Goal: Task Accomplishment & Management: Use online tool/utility

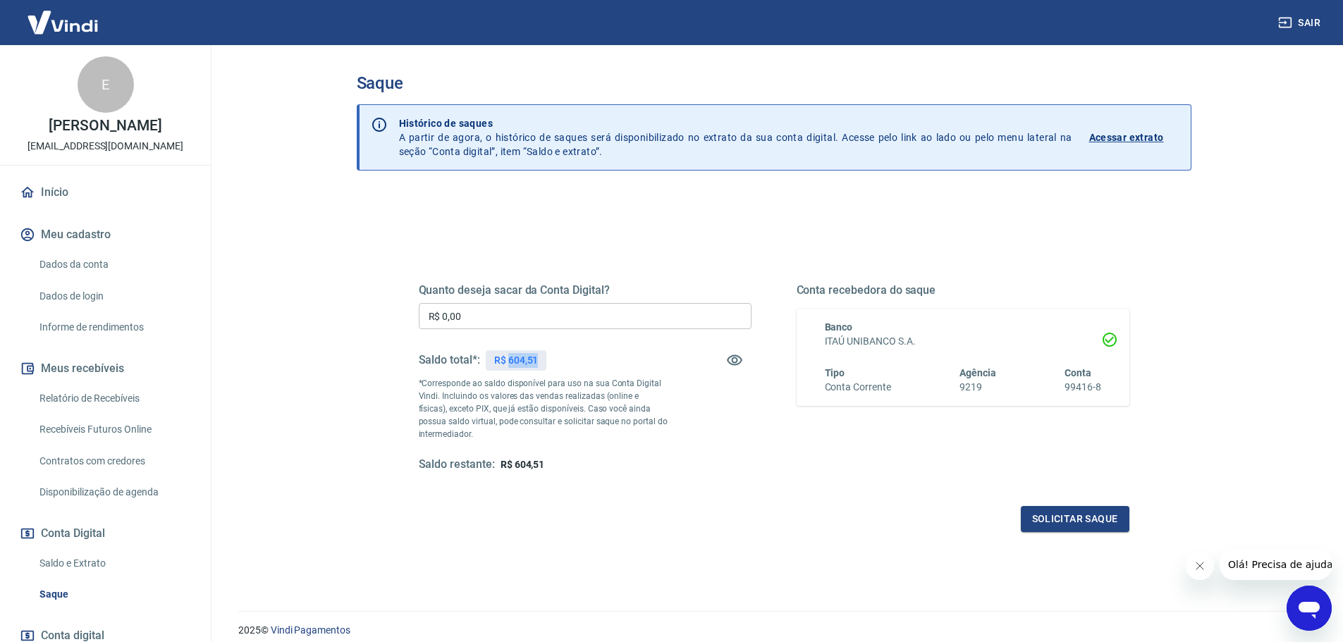
drag, startPoint x: 509, startPoint y: 359, endPoint x: 541, endPoint y: 361, distance: 32.5
click at [543, 361] on div "R$ 604,51" at bounding box center [516, 360] width 61 height 20
copy p "604,51"
drag, startPoint x: 484, startPoint y: 312, endPoint x: 311, endPoint y: 310, distance: 173.4
click at [311, 310] on main "Saque Histórico de saques A partir de agora, o histórico de saques será disponi…" at bounding box center [773, 343] width 1138 height 597
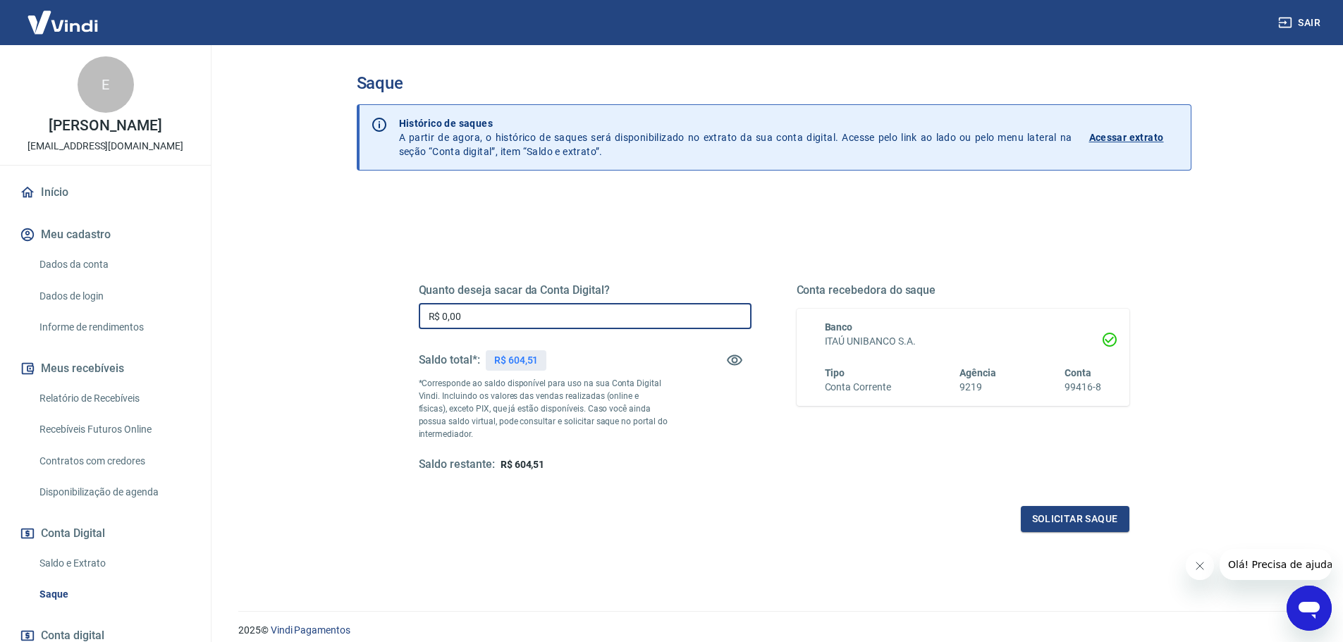
paste input "604,51"
type input "R$ 604,51"
click at [918, 532] on div "Quanto deseja sacar da Conta Digital? R$ 604,51 ​ Saldo total*: R$ 604,51 *Corr…" at bounding box center [774, 385] width 744 height 328
click at [1070, 504] on div "Quanto deseja sacar da Conta Digital? R$ 604,51 ​ Saldo total*: R$ 604,51 *Corr…" at bounding box center [774, 391] width 710 height 283
click at [1070, 515] on button "Solicitar saque" at bounding box center [1075, 519] width 109 height 26
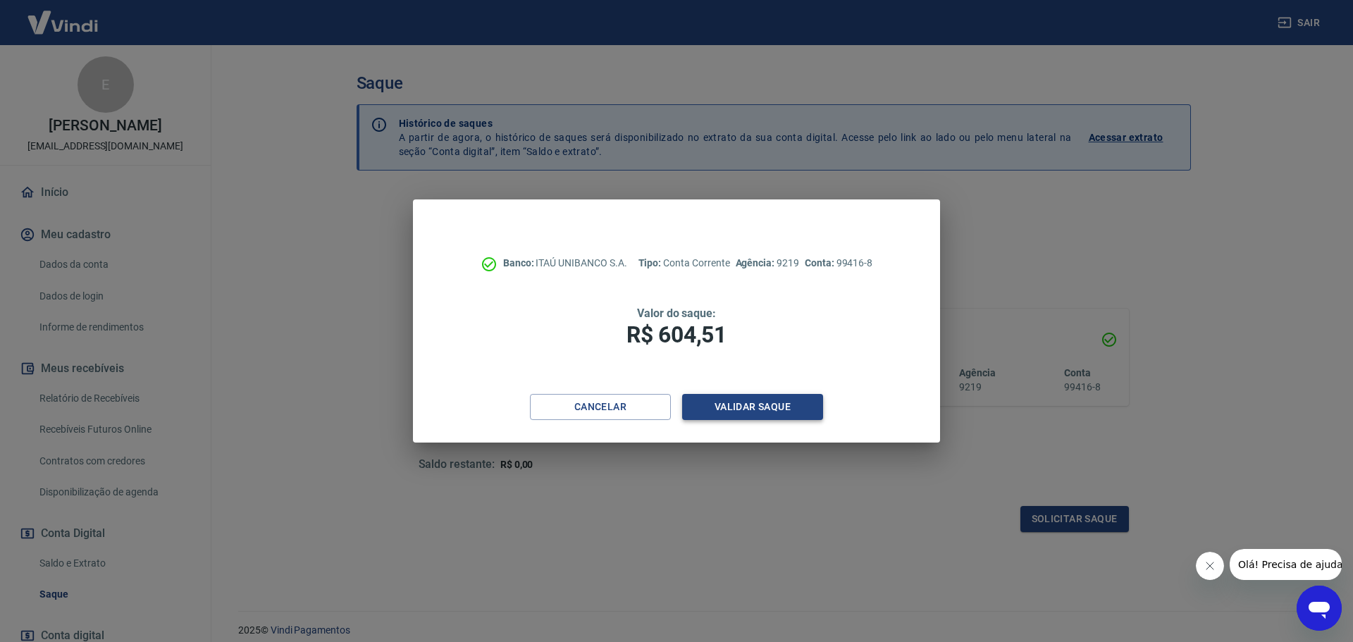
click at [773, 410] on button "Validar saque" at bounding box center [752, 407] width 141 height 26
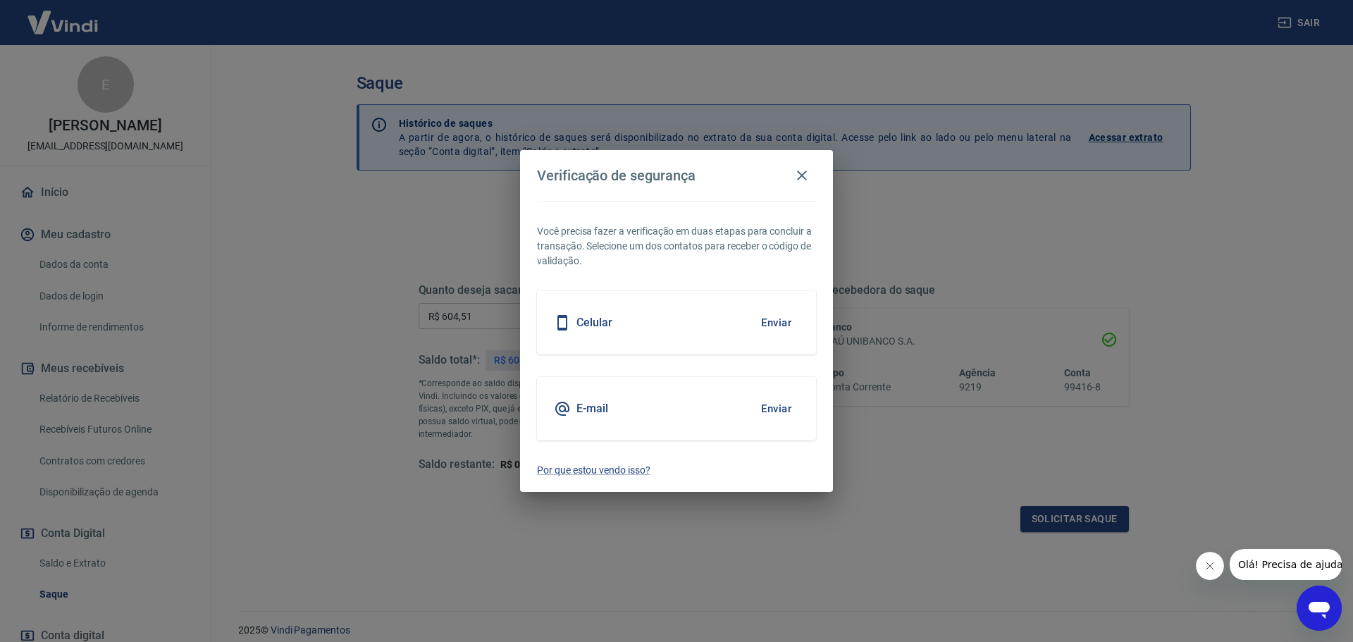
click at [739, 414] on div "E-mail Enviar" at bounding box center [676, 408] width 279 height 63
click at [779, 406] on button "Enviar" at bounding box center [776, 409] width 46 height 30
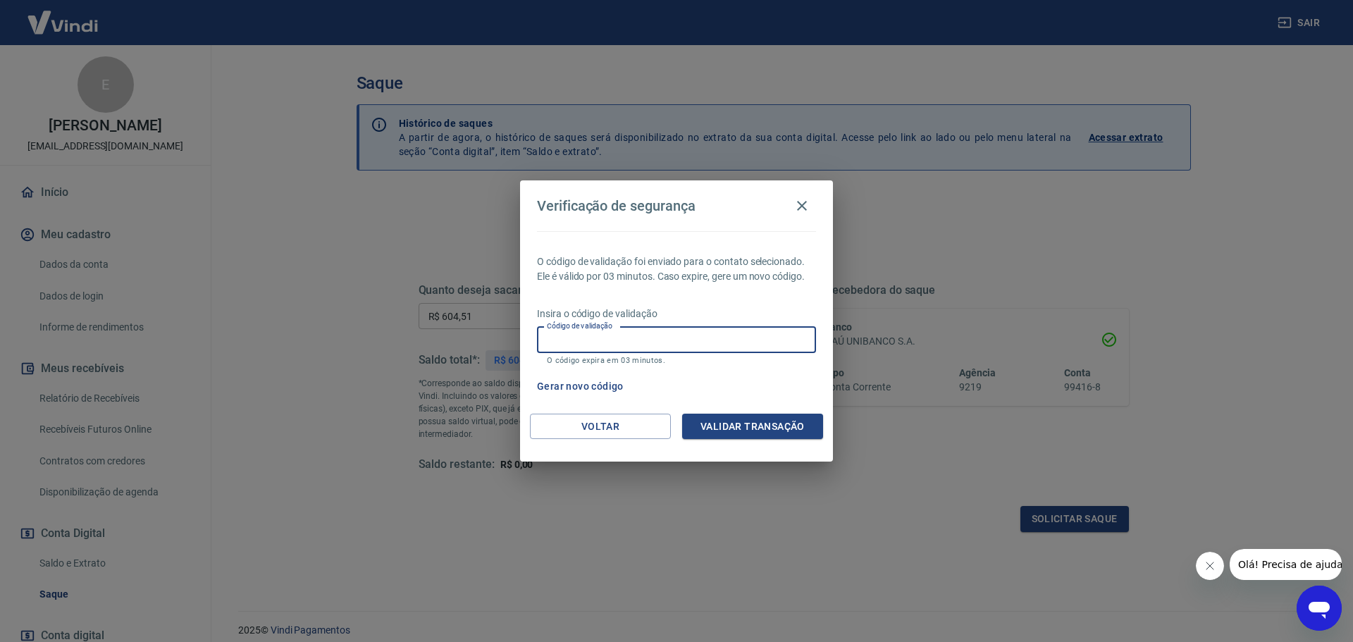
click at [652, 341] on input "Código de validação" at bounding box center [676, 340] width 279 height 26
type input "689624"
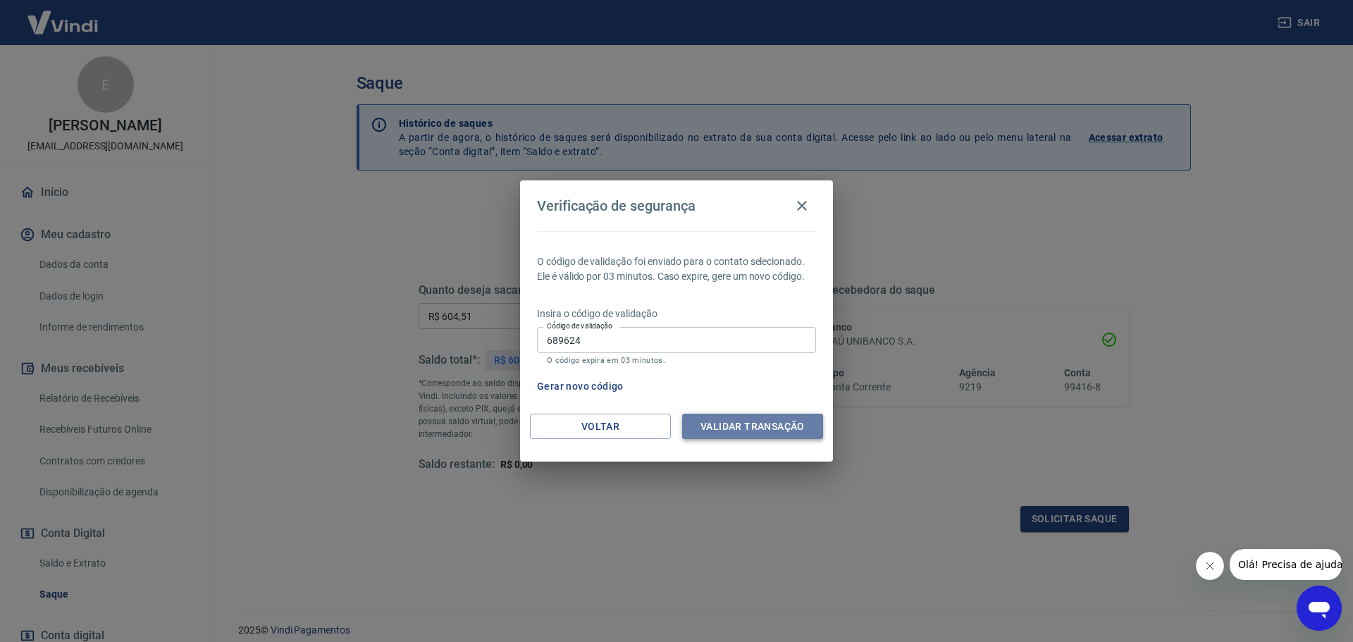
click at [799, 421] on button "Validar transação" at bounding box center [752, 427] width 141 height 26
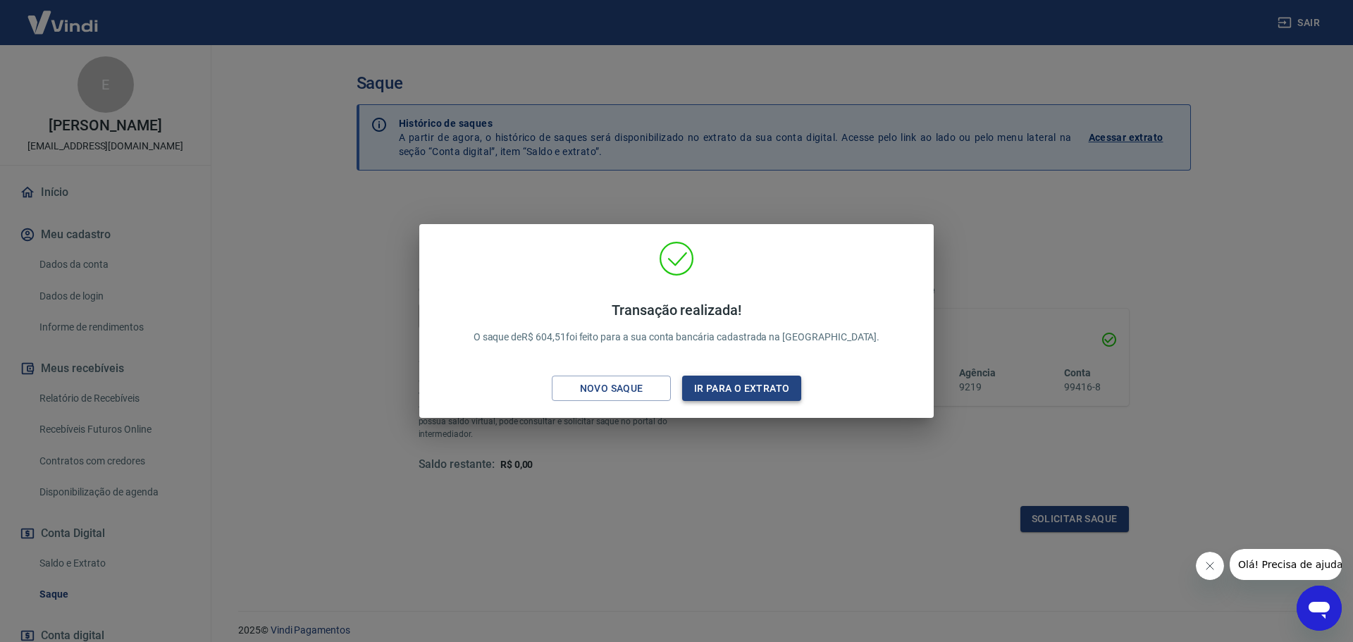
click at [694, 392] on button "Ir para o extrato" at bounding box center [741, 389] width 119 height 26
